Goal: Information Seeking & Learning: Learn about a topic

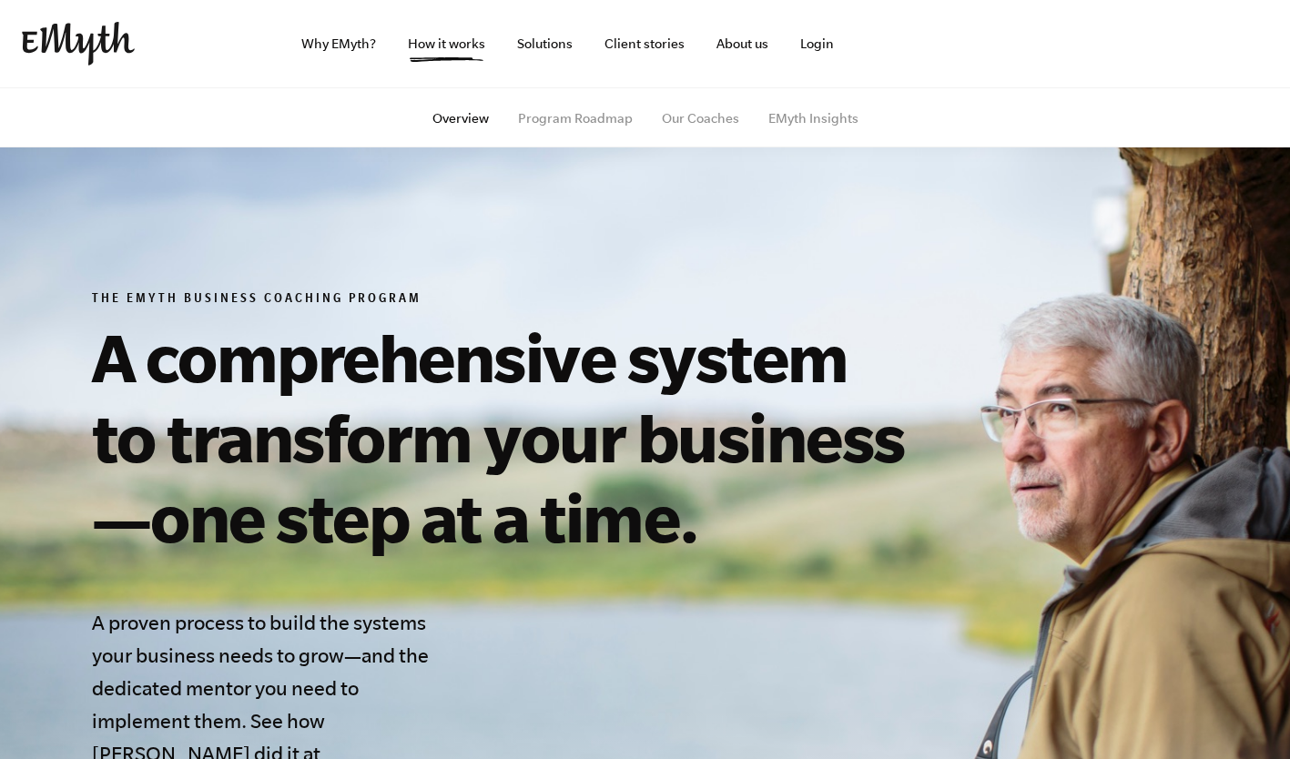
click at [135, 64] on img at bounding box center [78, 44] width 113 height 44
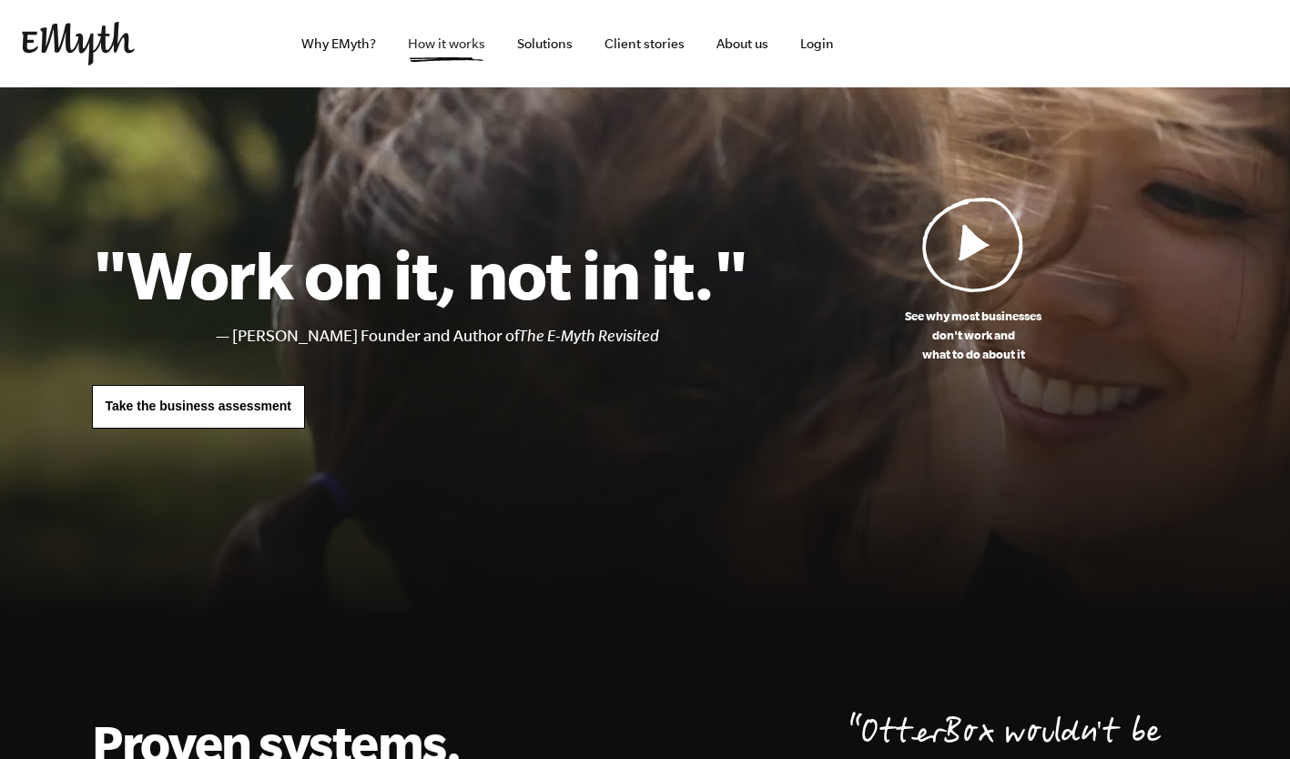
click at [462, 36] on link "How it works" at bounding box center [446, 43] width 107 height 87
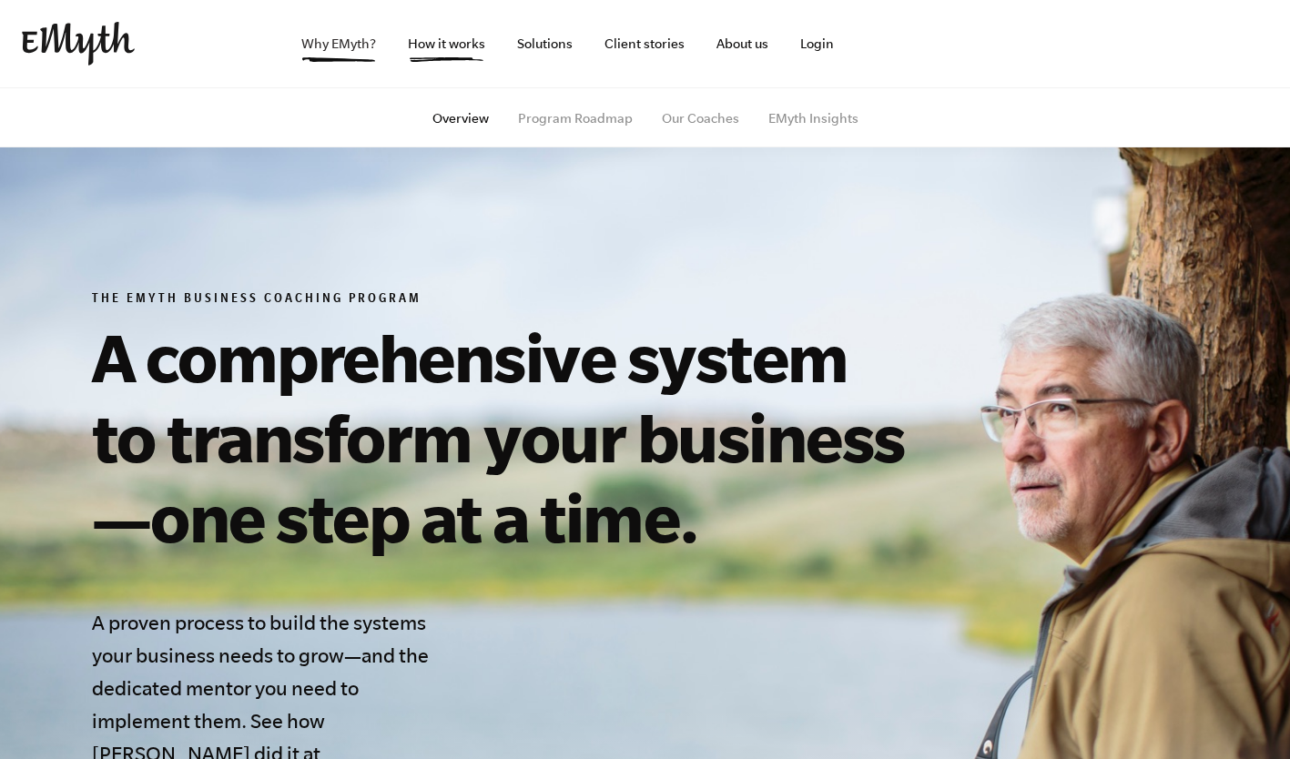
click at [373, 35] on link "Why EMyth?" at bounding box center [339, 43] width 104 height 87
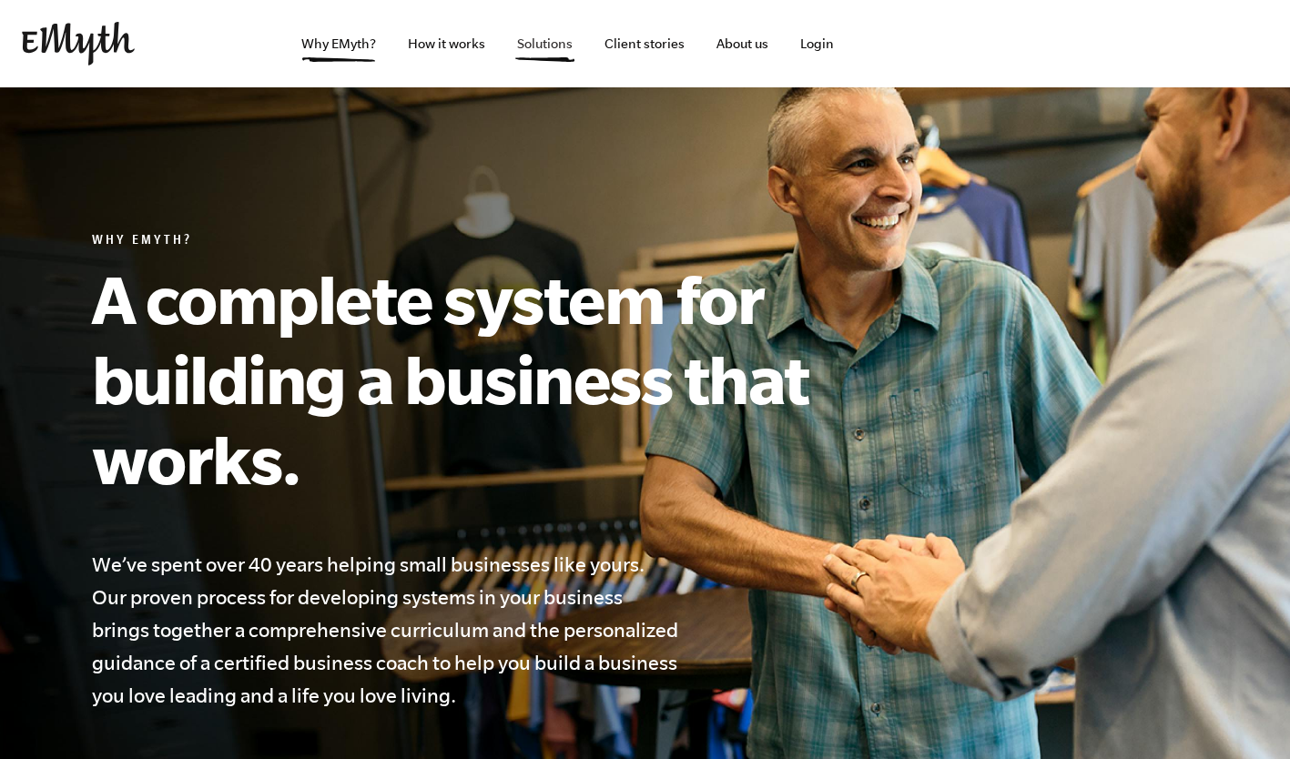
click at [535, 34] on link "Solutions" at bounding box center [545, 43] width 85 height 87
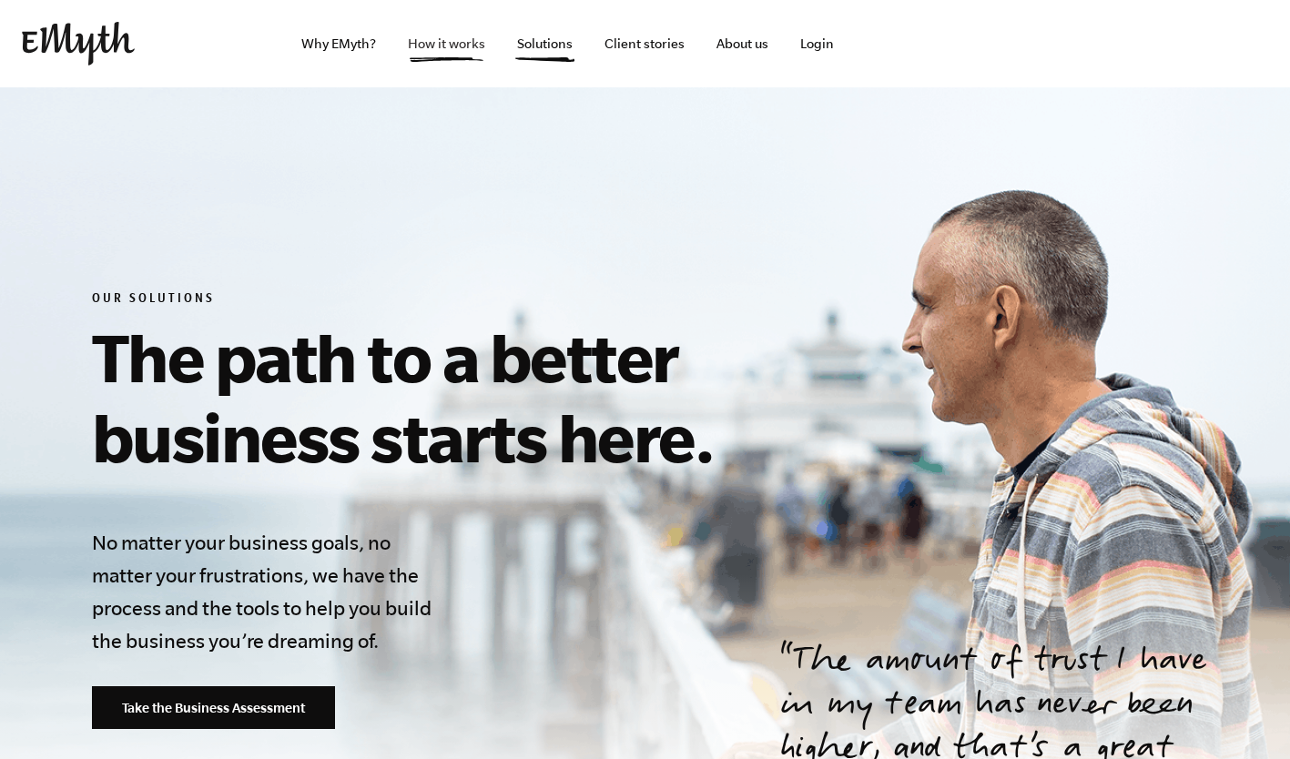
click at [440, 32] on link "How it works" at bounding box center [446, 43] width 107 height 87
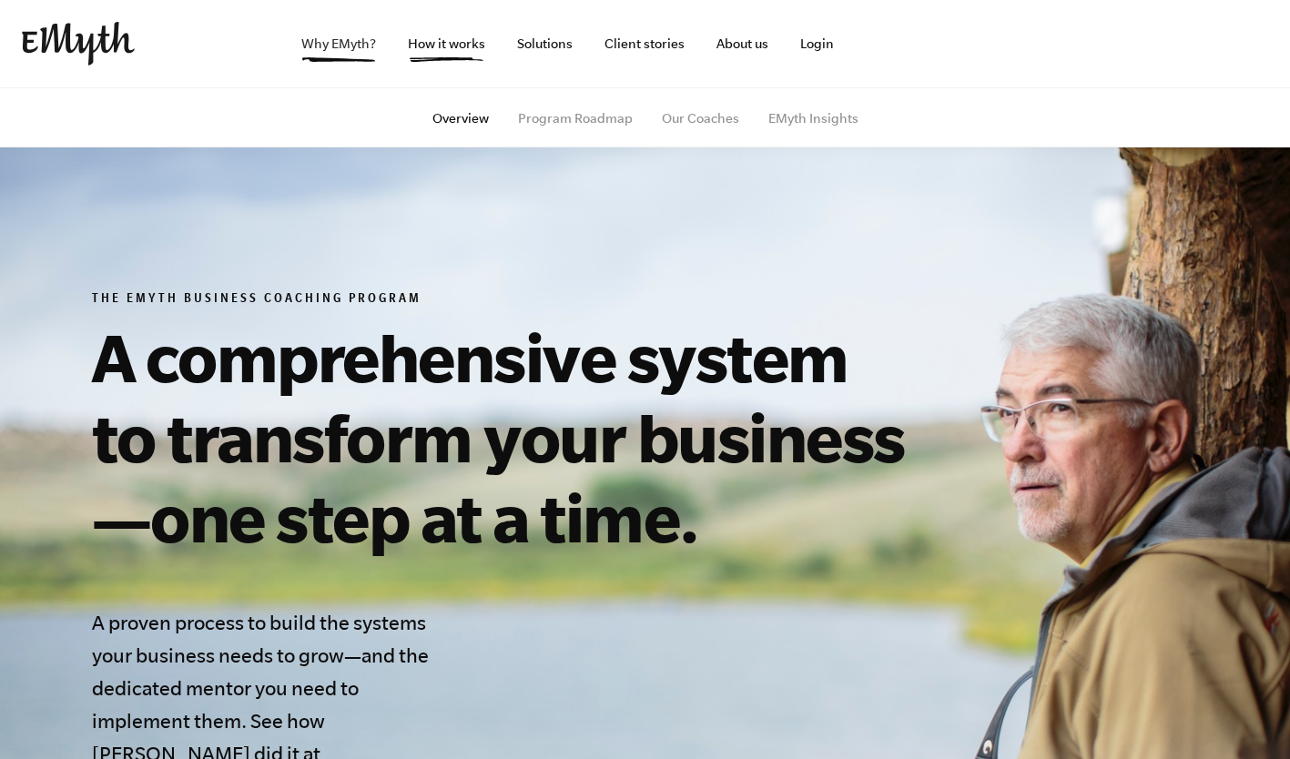
click at [383, 33] on link "Why EMyth?" at bounding box center [339, 43] width 104 height 87
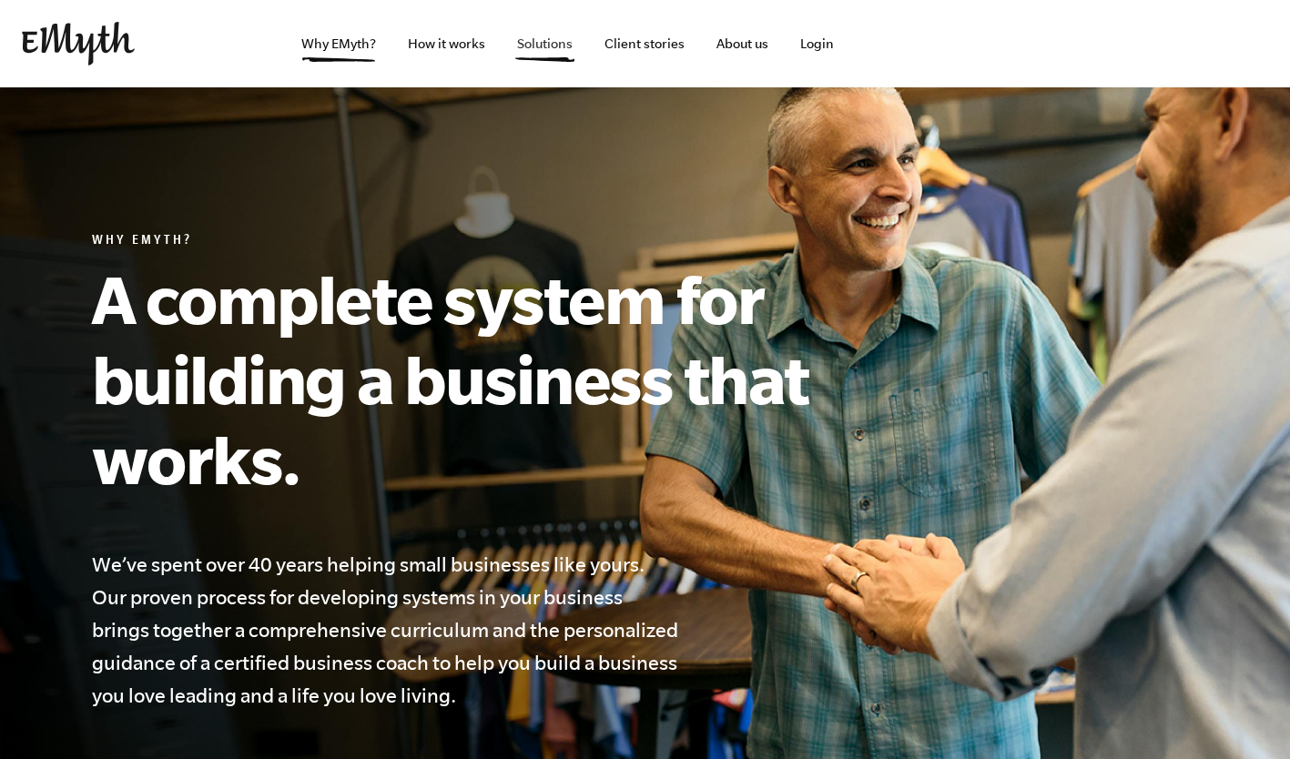
click at [523, 35] on link "Solutions" at bounding box center [545, 43] width 85 height 87
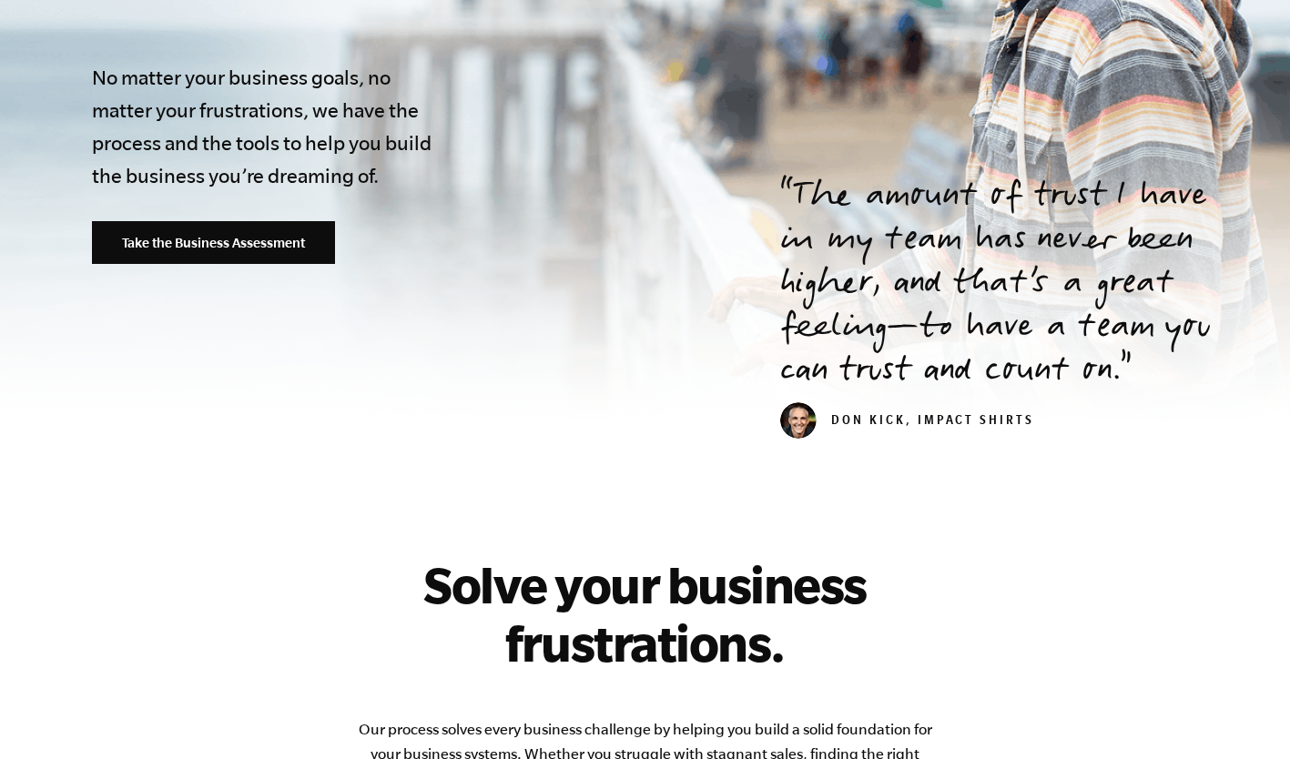
scroll to position [470, 0]
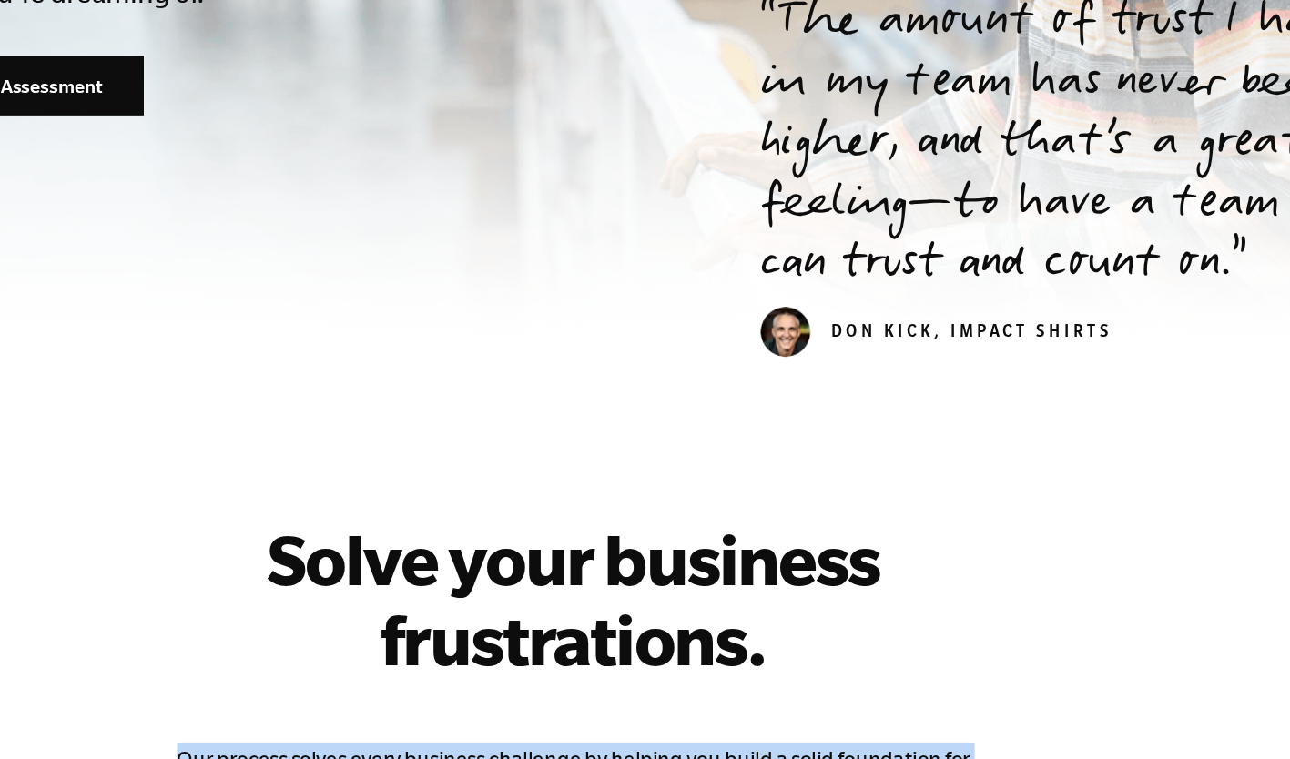
drag, startPoint x: 859, startPoint y: 529, endPoint x: 422, endPoint y: 491, distance: 438.6
copy p "Our process solves every business challenge by helping you build a solid founda…"
